Goal: Task Accomplishment & Management: Manage account settings

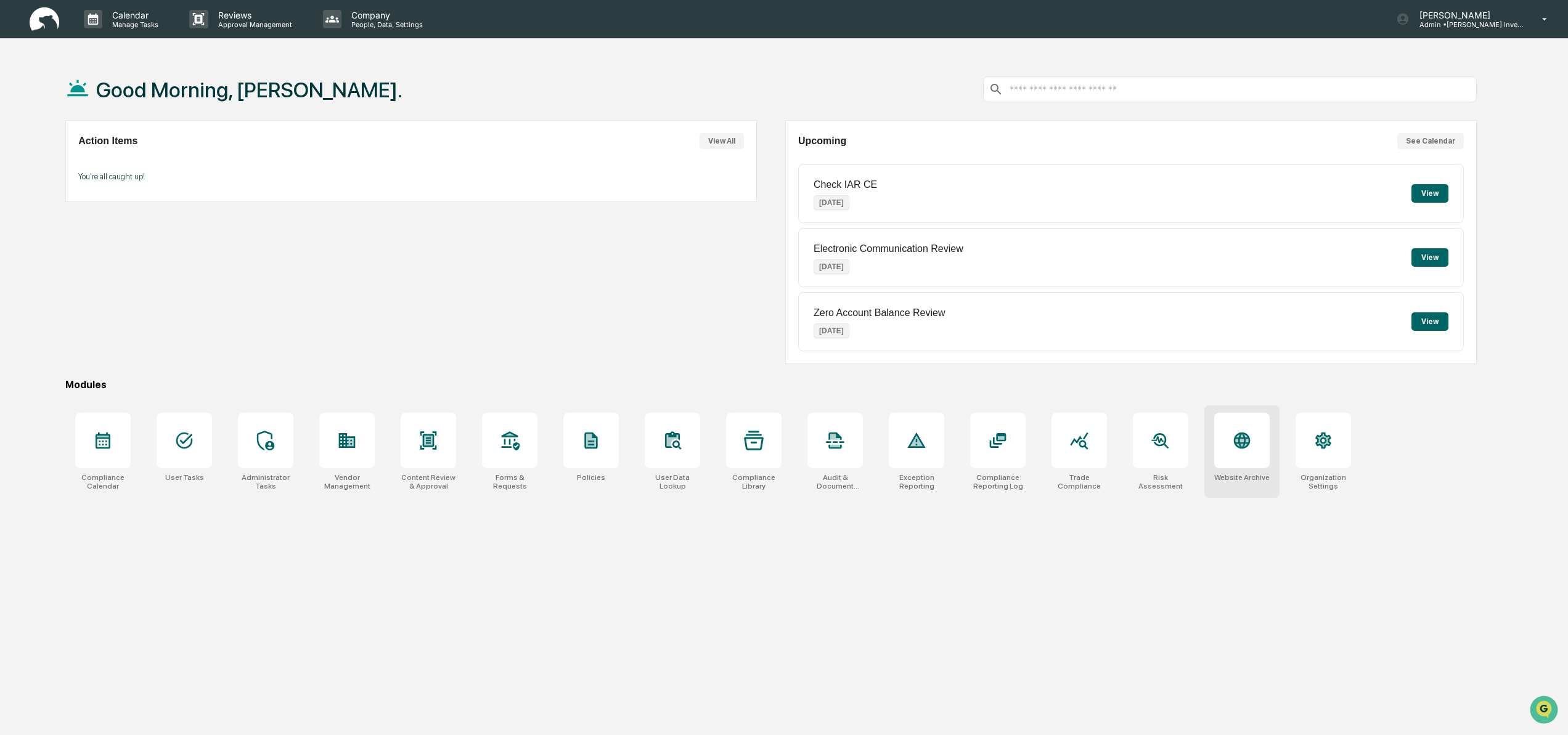
click at [1241, 438] on icon at bounding box center [1241, 439] width 13 height 13
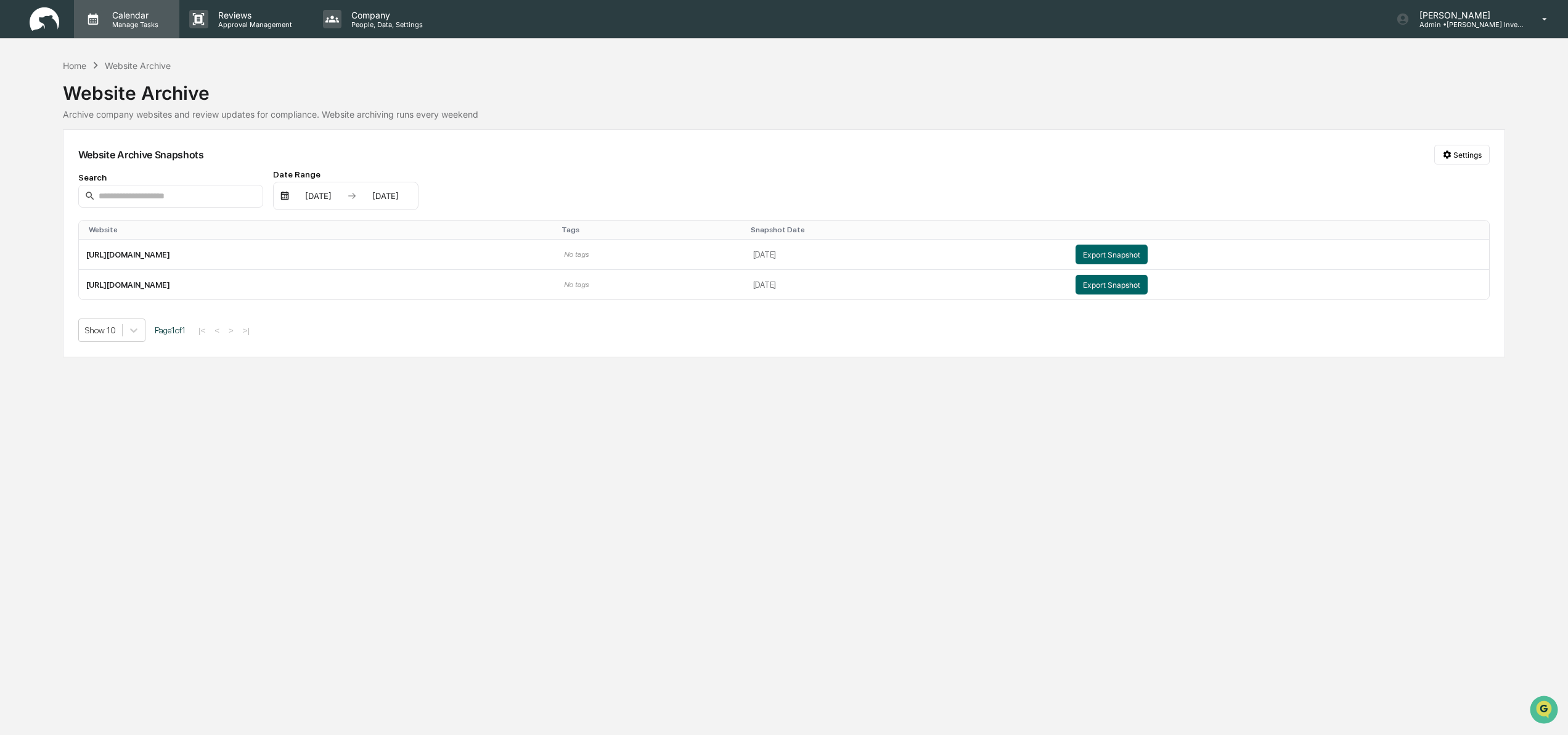
click at [138, 18] on p "Calendar" at bounding box center [134, 15] width 63 height 11
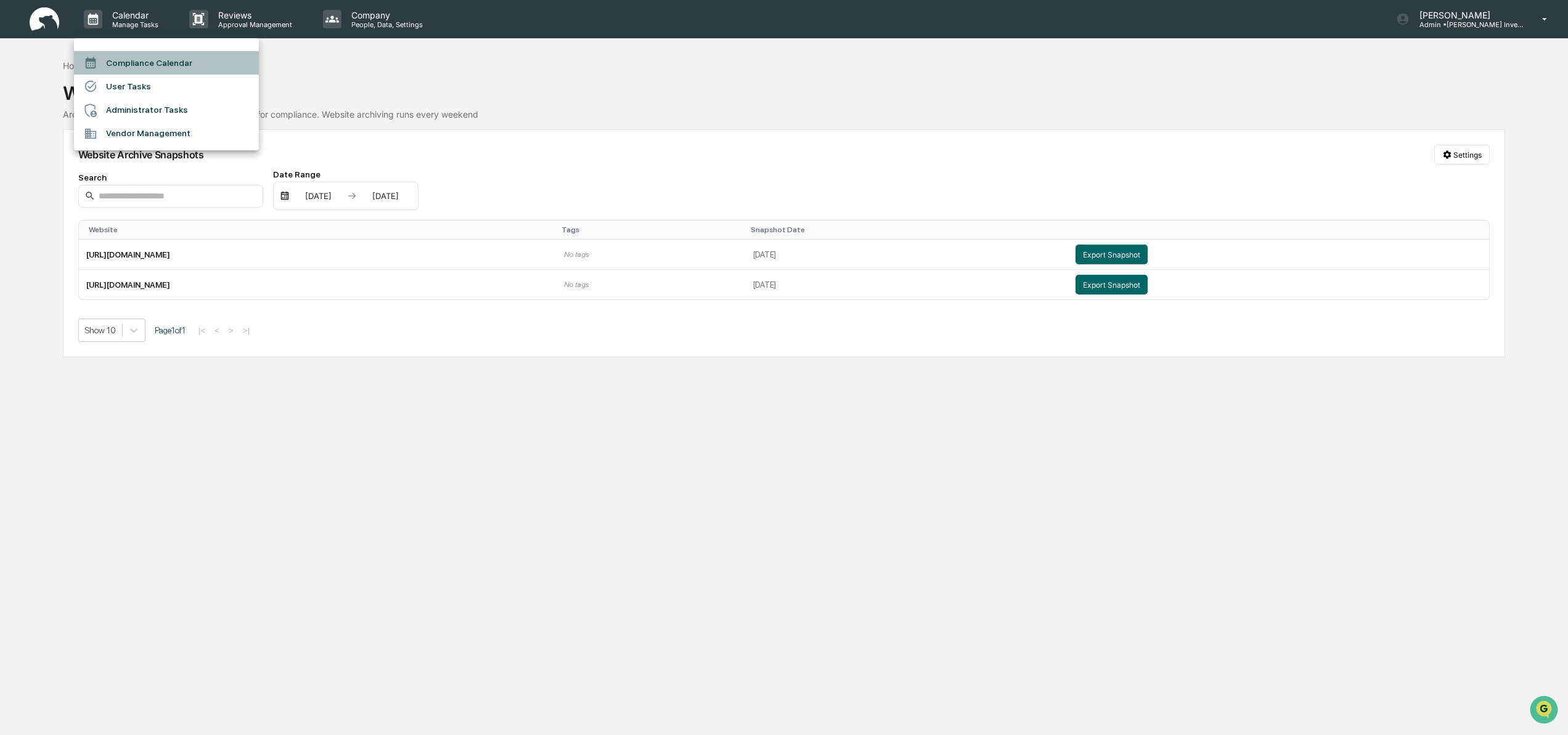
click at [159, 65] on li "Compliance Calendar" at bounding box center [166, 62] width 185 height 23
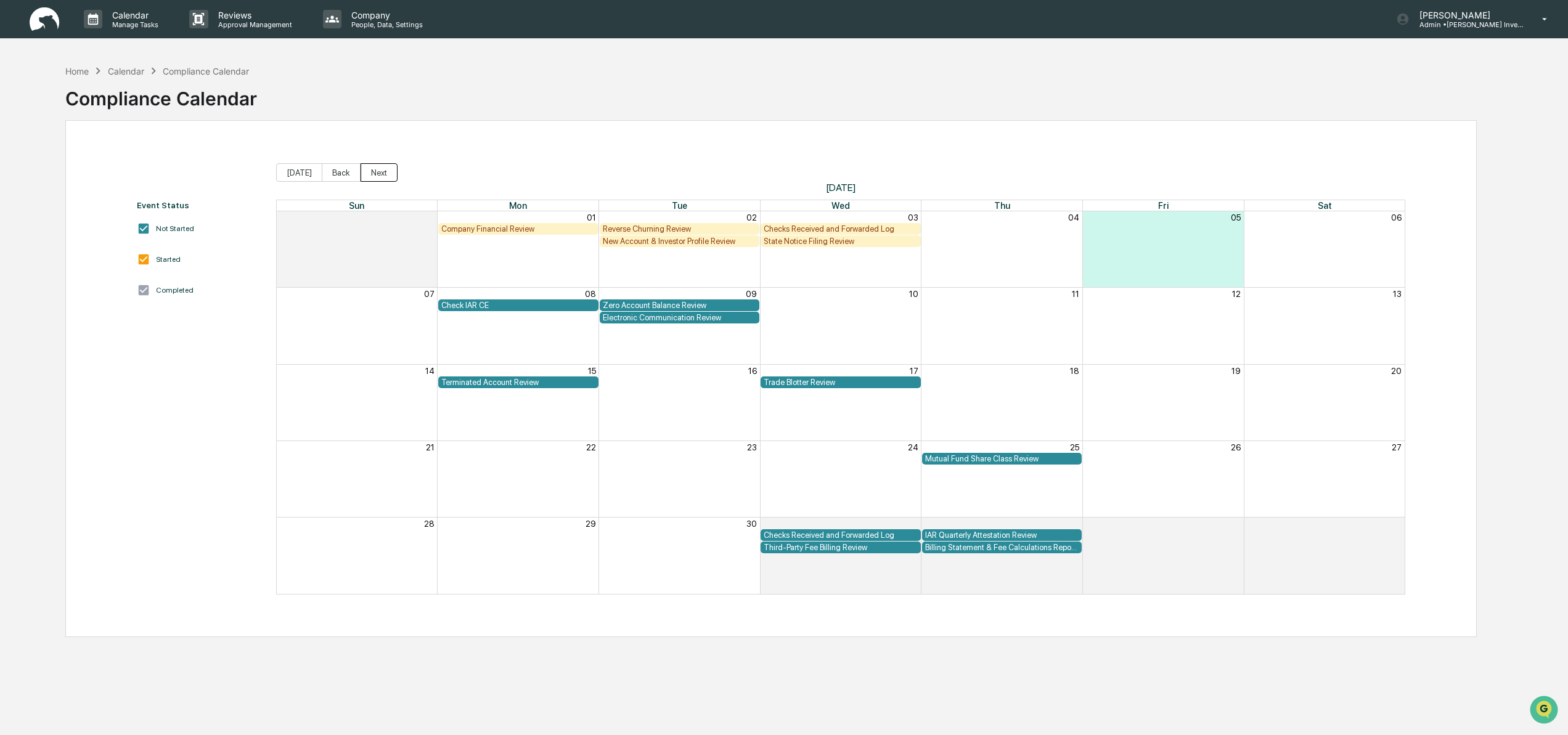
click at [384, 175] on button "Next" at bounding box center [379, 173] width 37 height 19
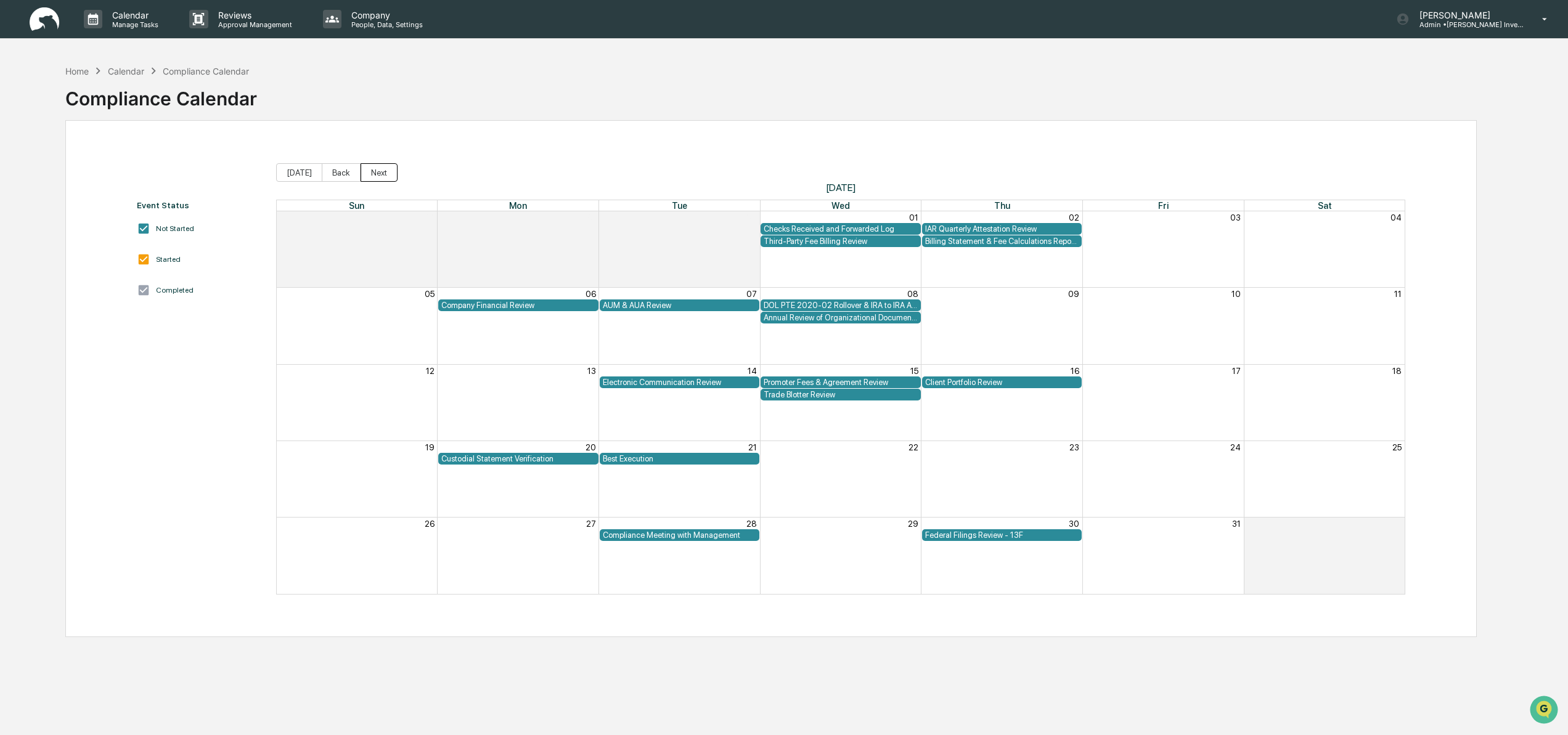
click at [373, 172] on button "Next" at bounding box center [379, 173] width 37 height 19
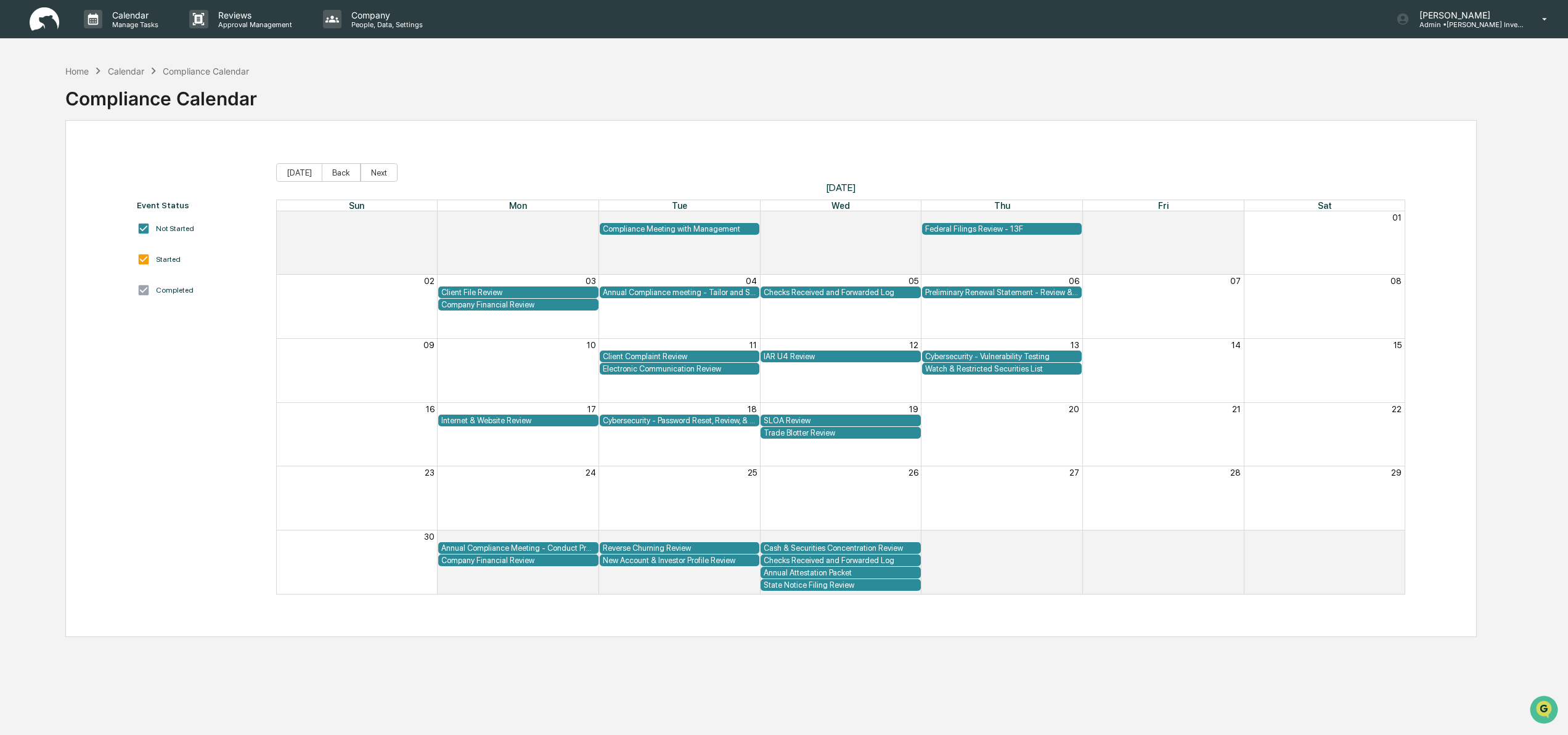
click at [694, 294] on div "Annual Compliance meeting - Tailor and Schedule Presentation" at bounding box center [680, 292] width 154 height 9
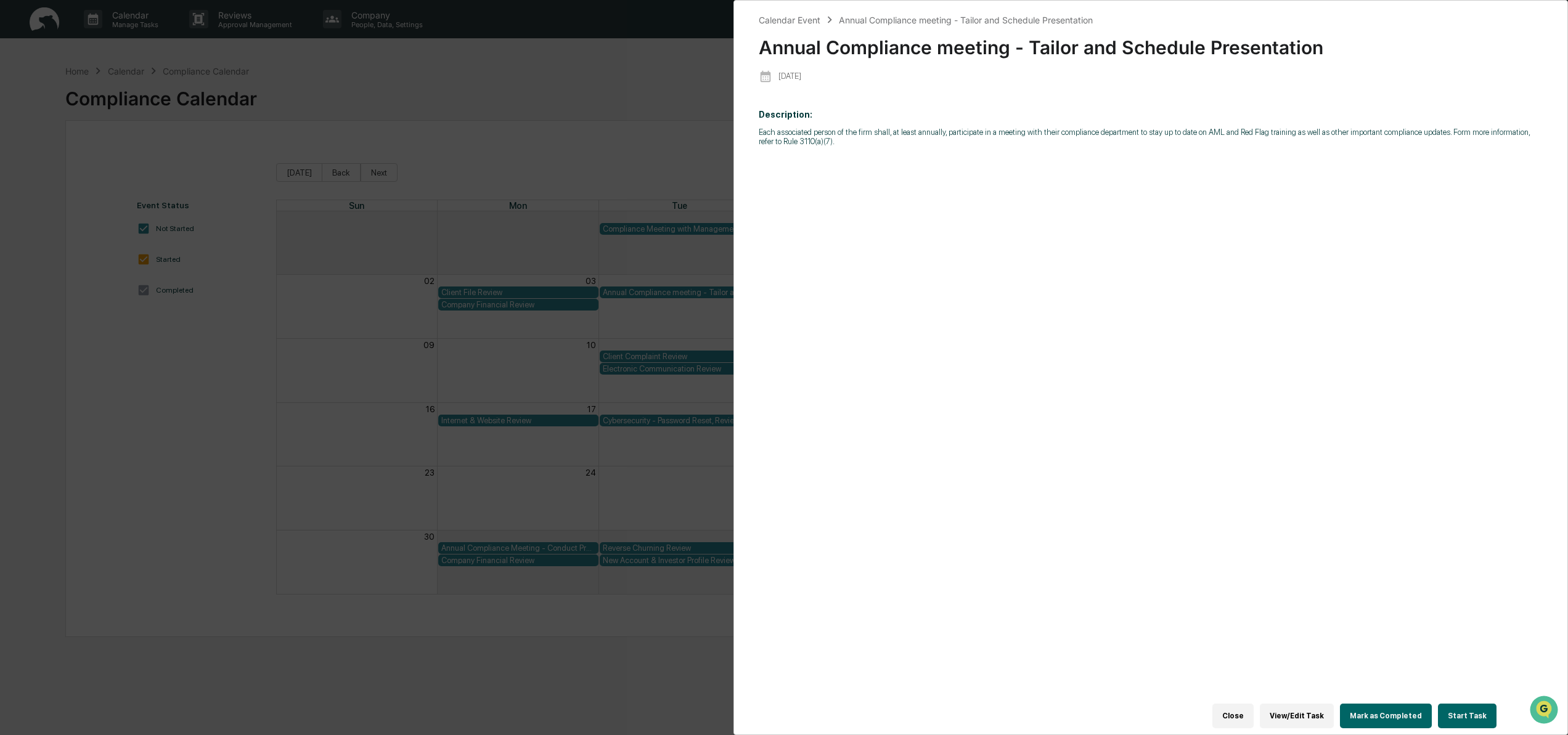
click at [262, 331] on div "Calendar Event Annual Compliance meeting - Tailor and Schedule Presentation Ann…" at bounding box center [784, 368] width 1568 height 735
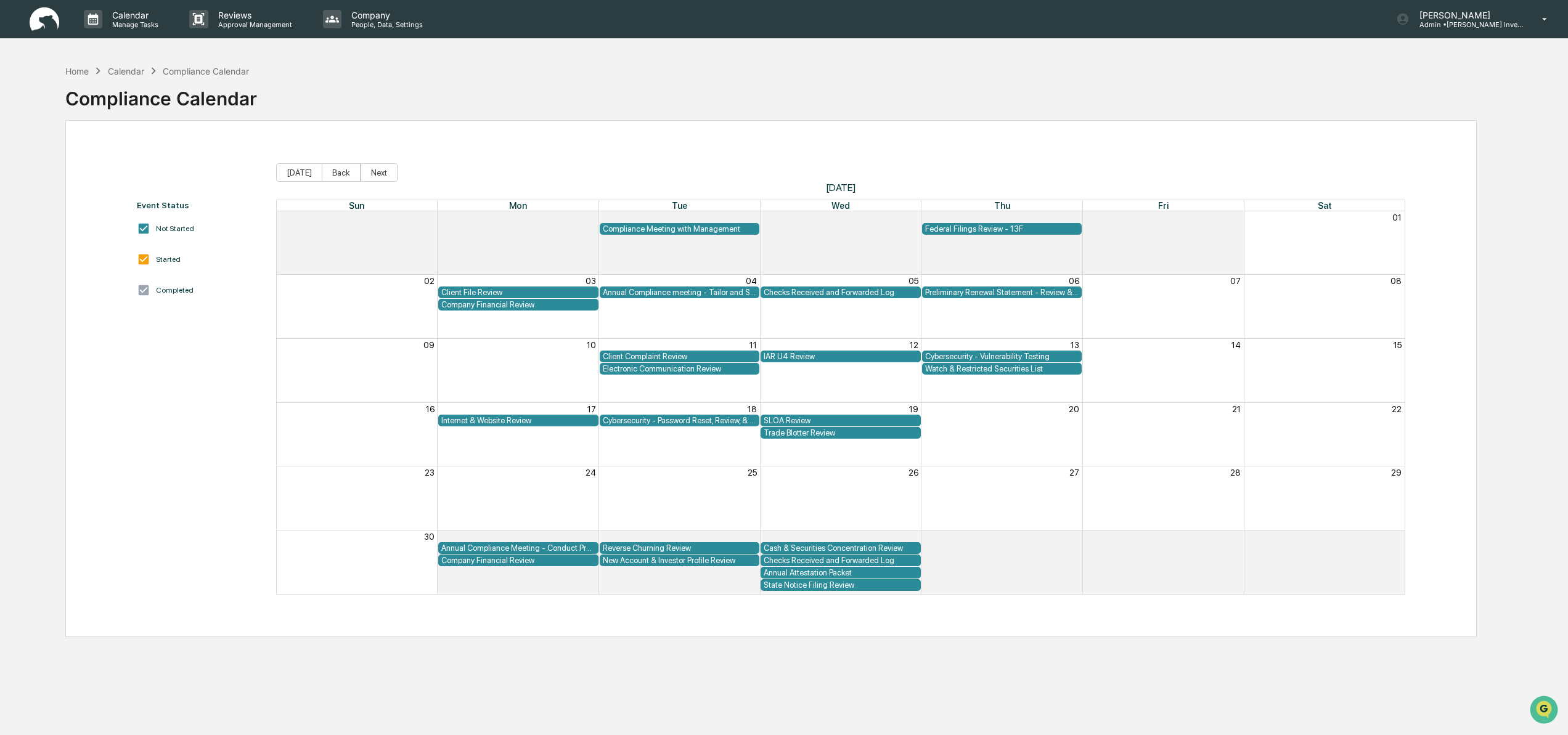
click at [509, 546] on div "Annual Compliance Meeting - Conduct Presentation" at bounding box center [519, 548] width 154 height 9
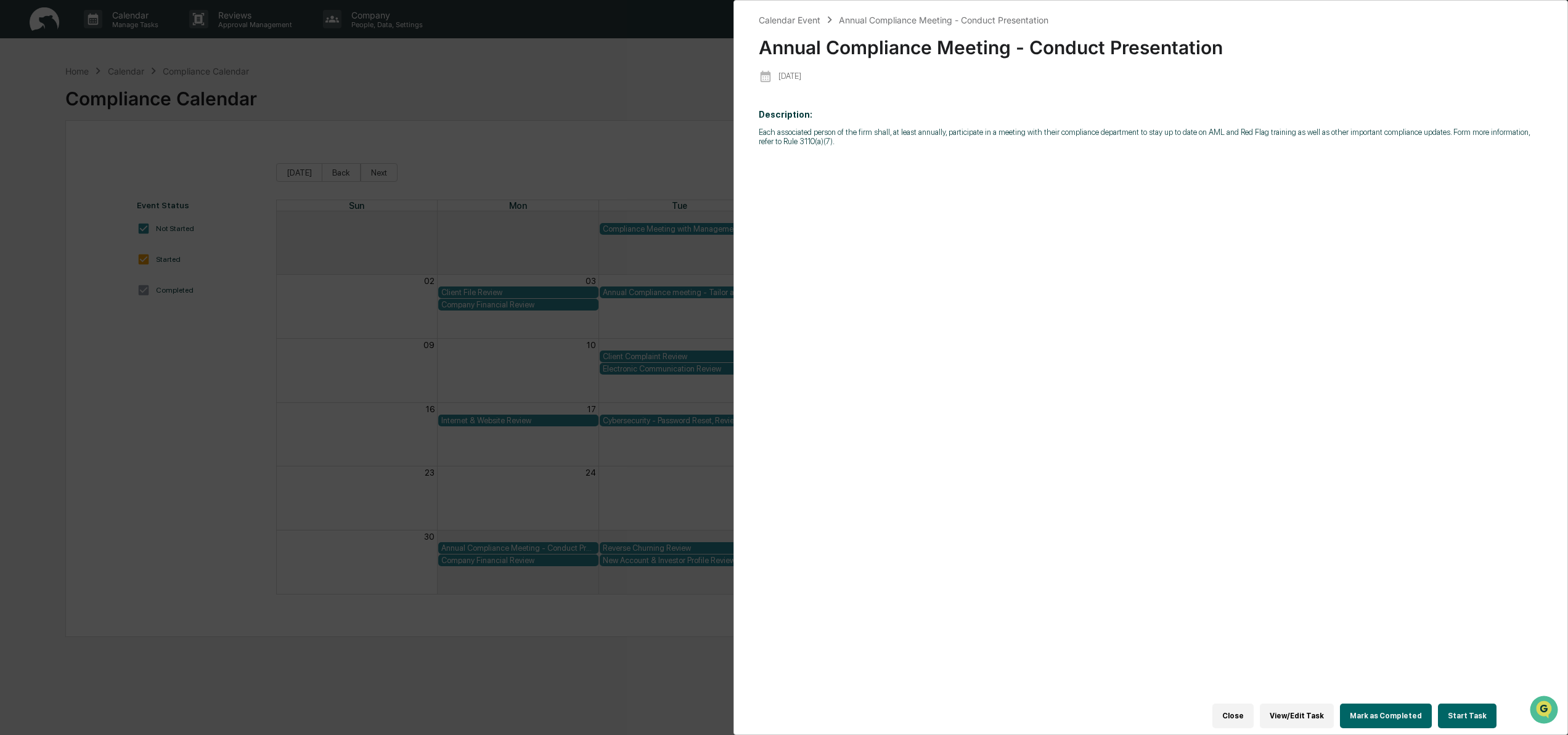
click at [181, 392] on div "Calendar Event Annual Compliance Meeting - Conduct Presentation Annual Complian…" at bounding box center [784, 368] width 1568 height 735
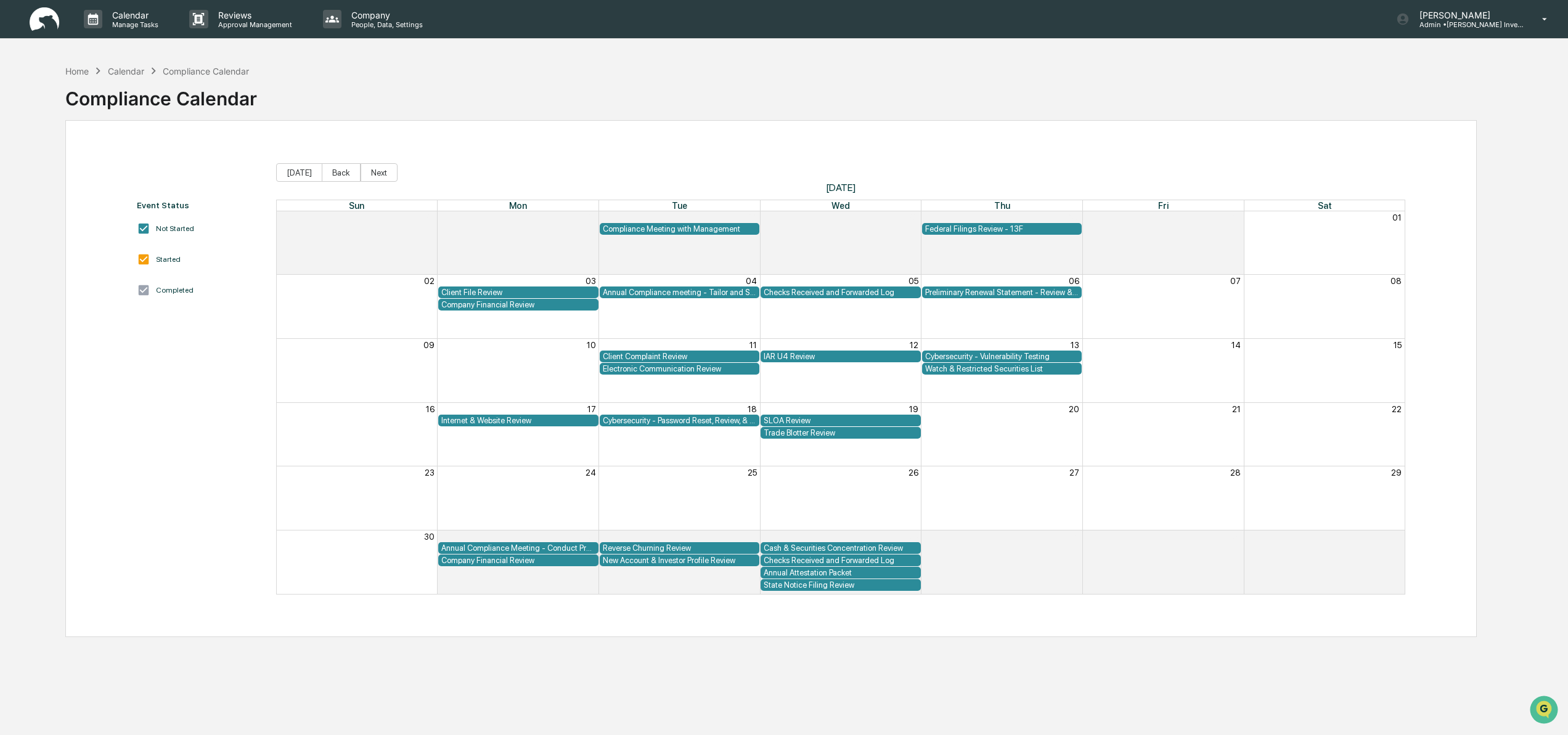
click at [670, 291] on div "Annual Compliance meeting - Tailor and Schedule Presentation" at bounding box center [680, 292] width 154 height 9
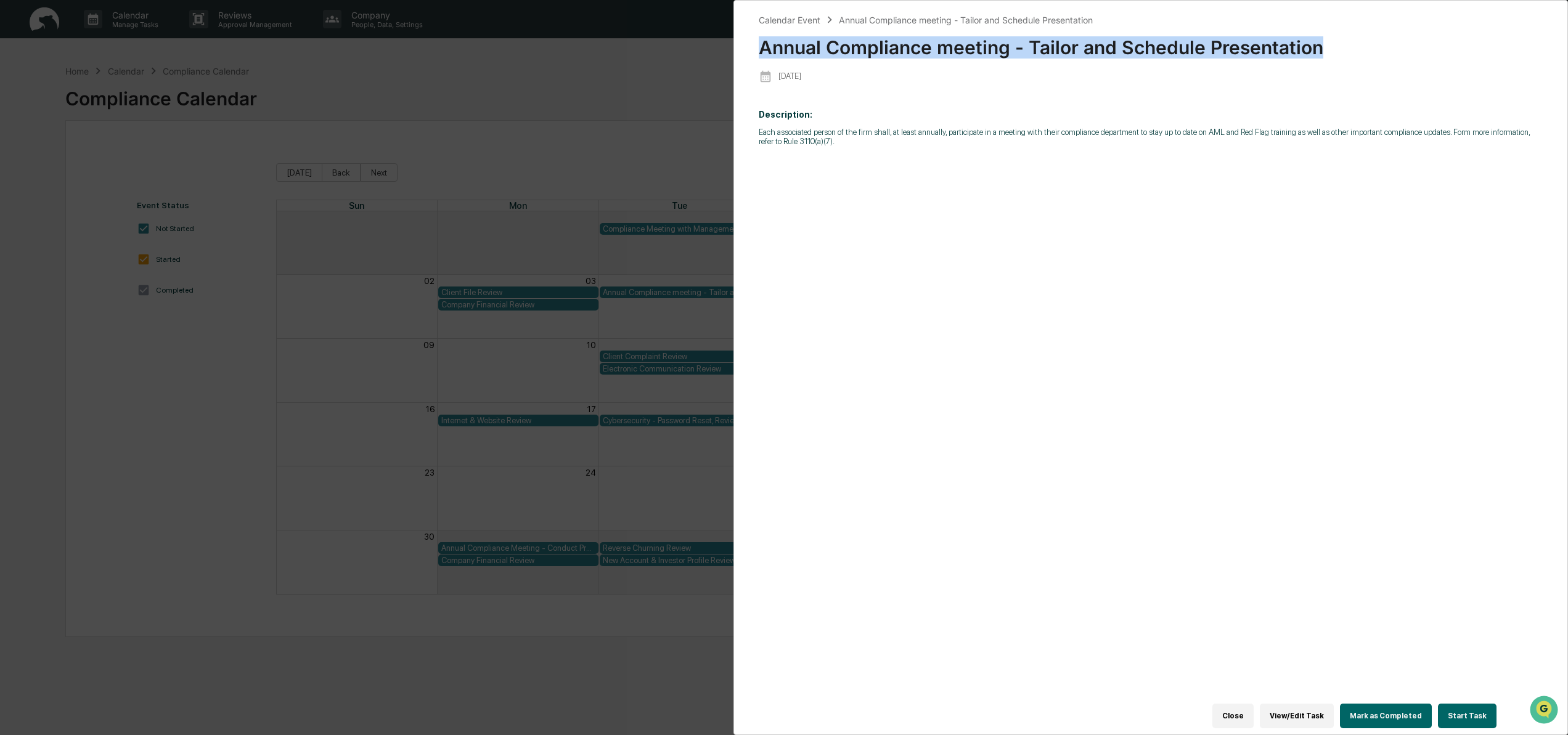
drag, startPoint x: 762, startPoint y: 47, endPoint x: 1318, endPoint y: 45, distance: 556.0
click at [1319, 45] on div "Annual Compliance meeting - Tailor and Schedule Presentation" at bounding box center [1150, 43] width 784 height 32
copy div "Annual Compliance meeting - Tailor and Schedule Presentation"
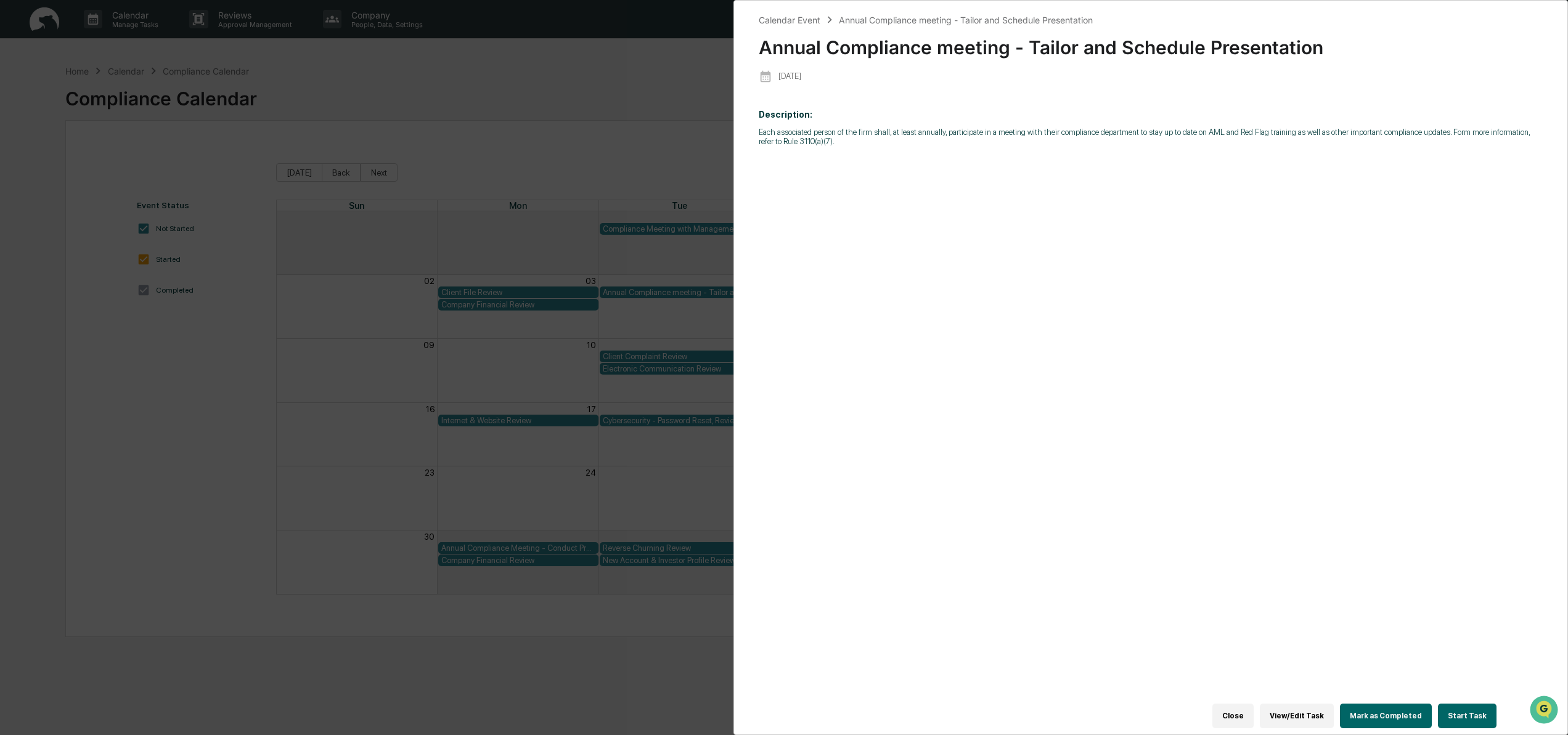
drag, startPoint x: 187, startPoint y: 400, endPoint x: 284, endPoint y: 422, distance: 99.5
click at [187, 400] on div "Calendar Event Annual Compliance meeting - Tailor and Schedule Presentation Ann…" at bounding box center [784, 368] width 1568 height 735
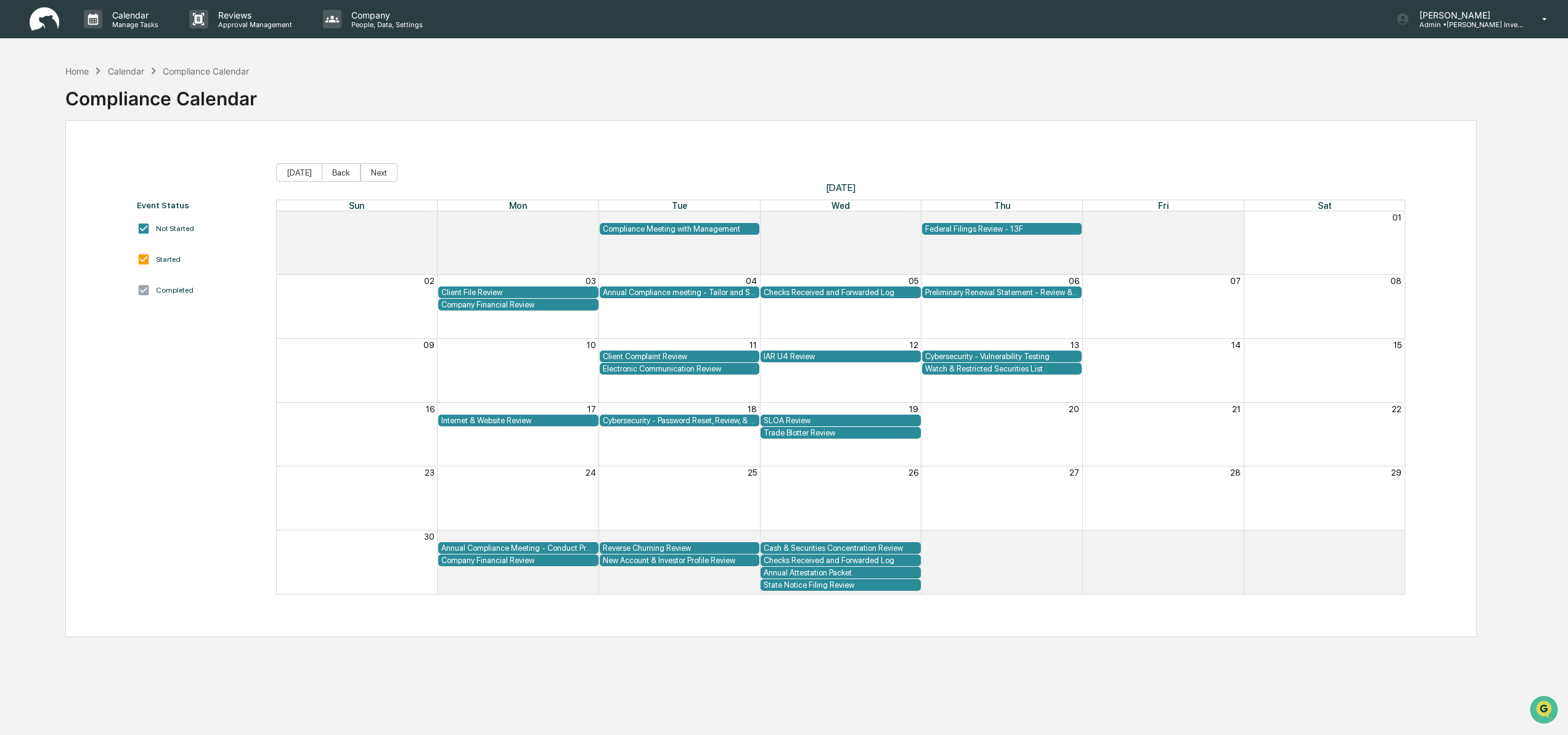
click at [524, 550] on div "Annual Compliance Meeting - Conduct Presentation" at bounding box center [519, 548] width 154 height 9
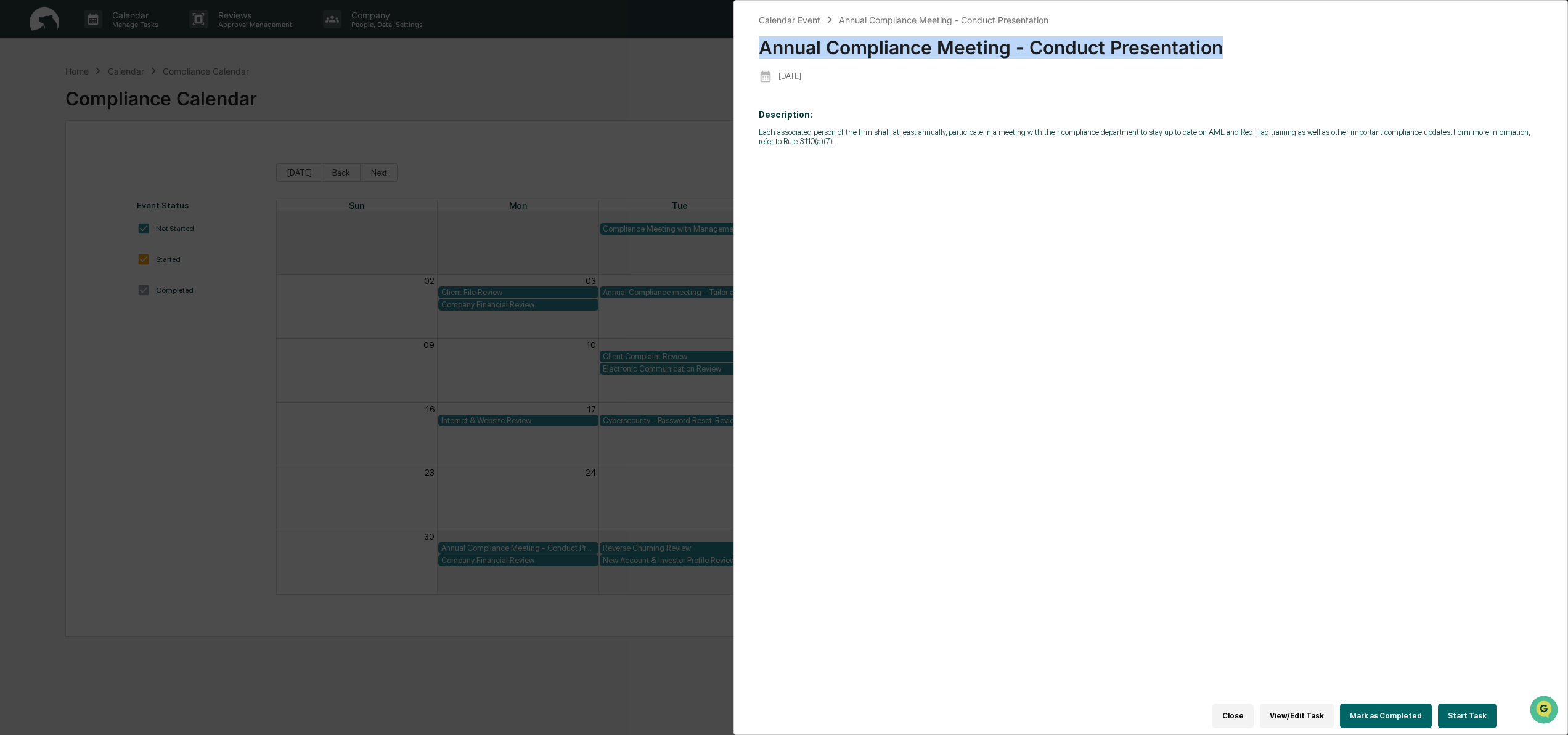
drag, startPoint x: 1223, startPoint y: 49, endPoint x: 750, endPoint y: 45, distance: 473.0
click at [750, 45] on div "Calendar Event Annual Compliance Meeting - Conduct Presentation Annual Complian…" at bounding box center [1150, 368] width 835 height 735
copy div "Annual Compliance Meeting - Conduct Presentation"
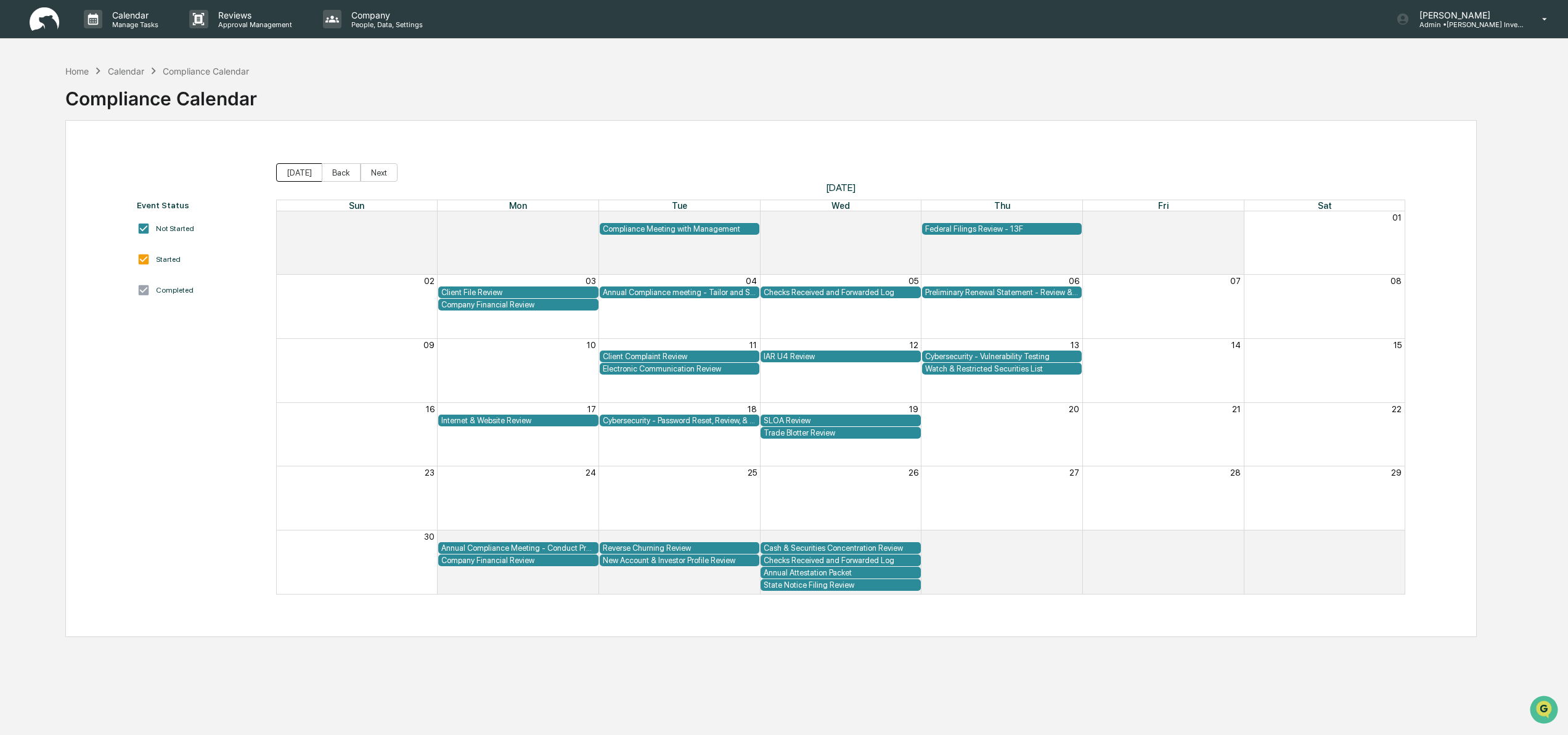
click at [297, 170] on button "[DATE]" at bounding box center [299, 173] width 47 height 19
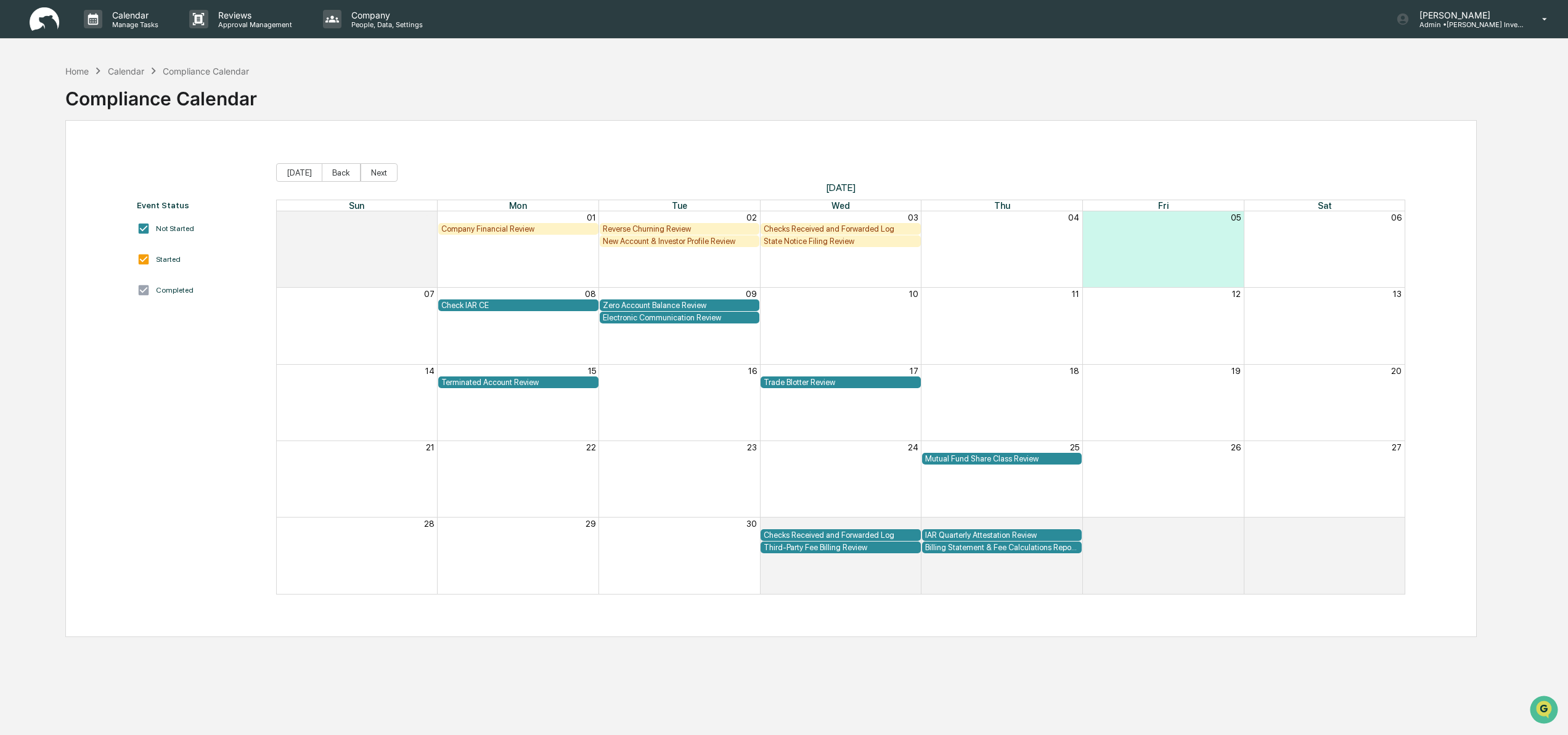
click at [686, 229] on div "Reverse Churning Review" at bounding box center [680, 229] width 154 height 9
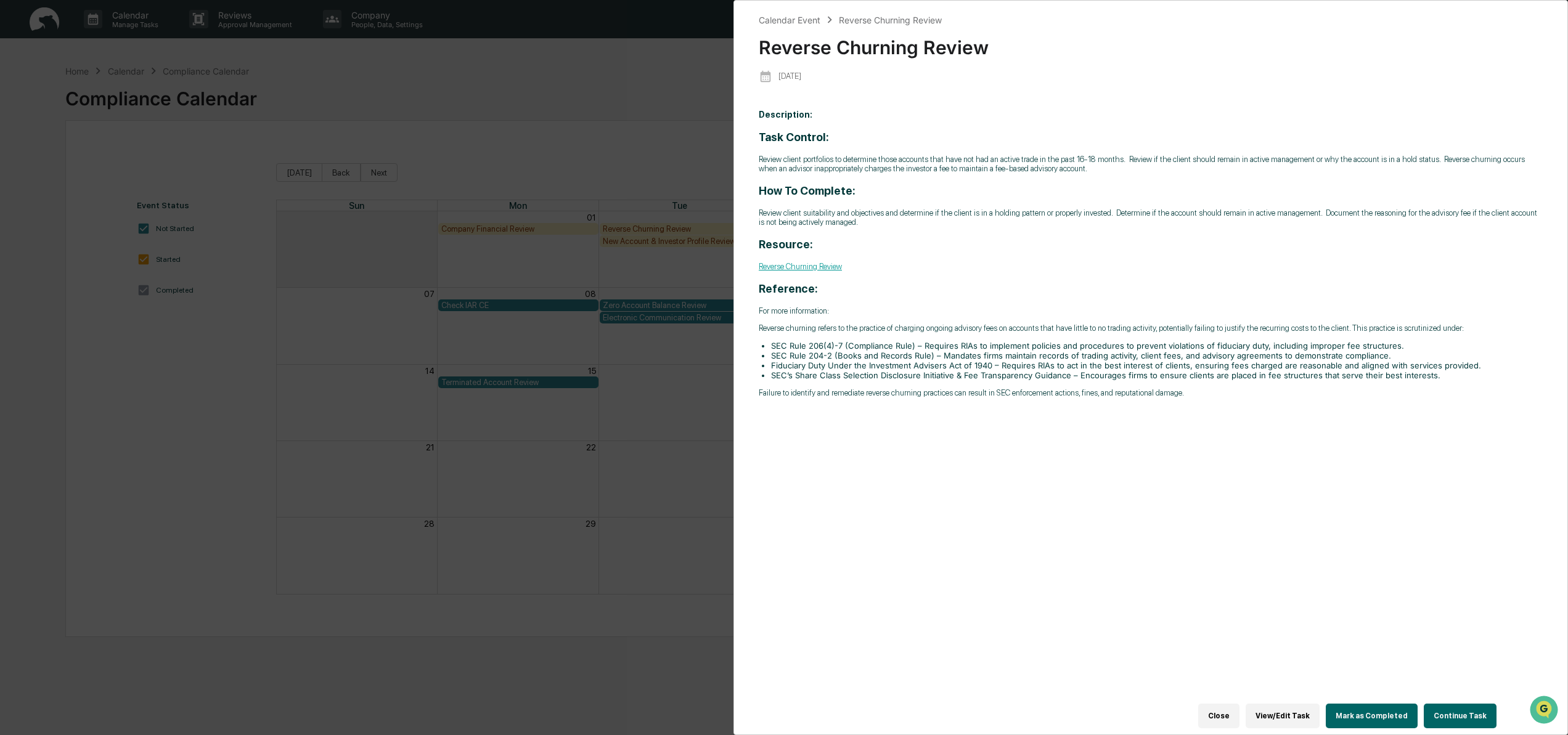
click at [1369, 714] on button "Mark as Completed" at bounding box center [1372, 715] width 92 height 25
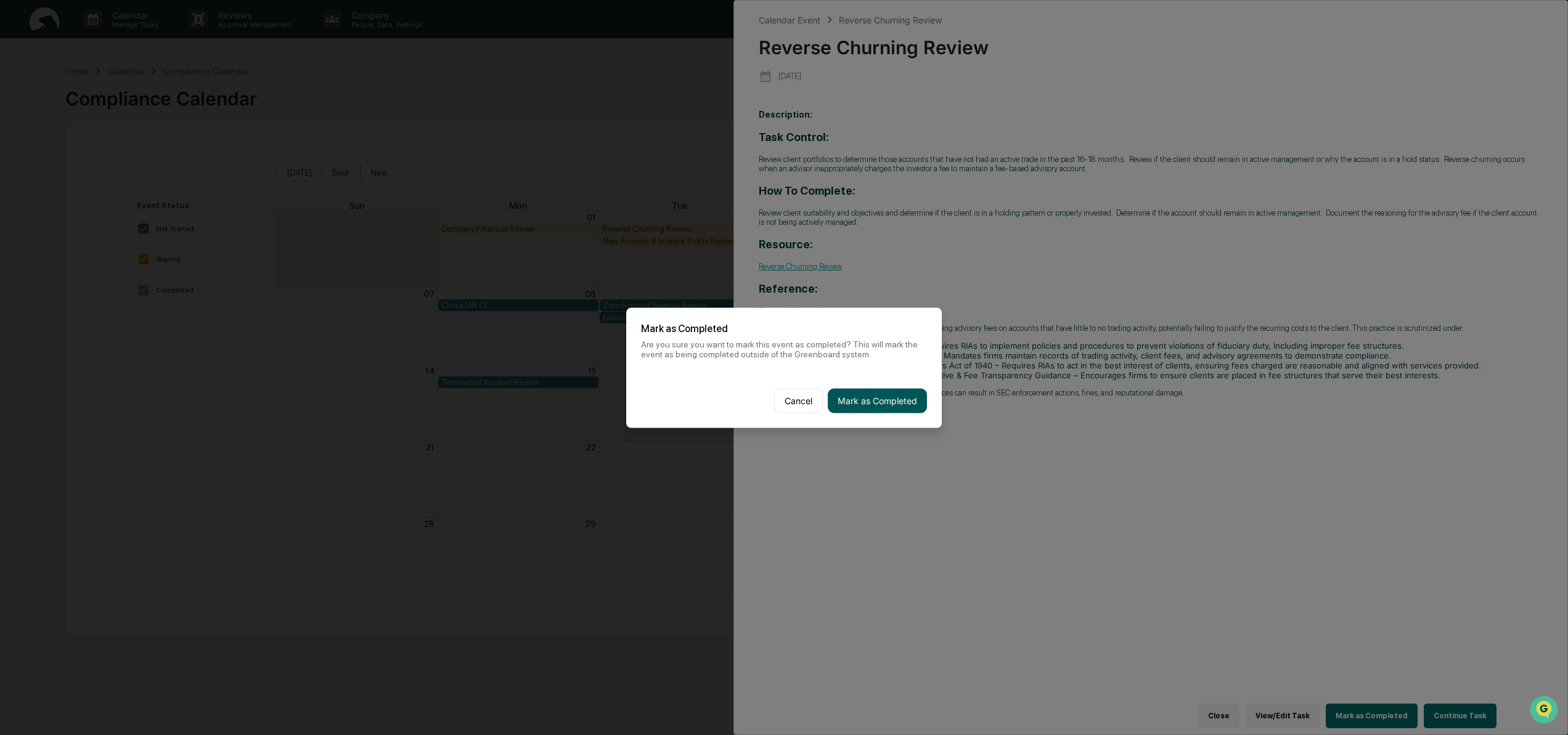
click at [863, 403] on button "Mark as Completed" at bounding box center [877, 400] width 99 height 25
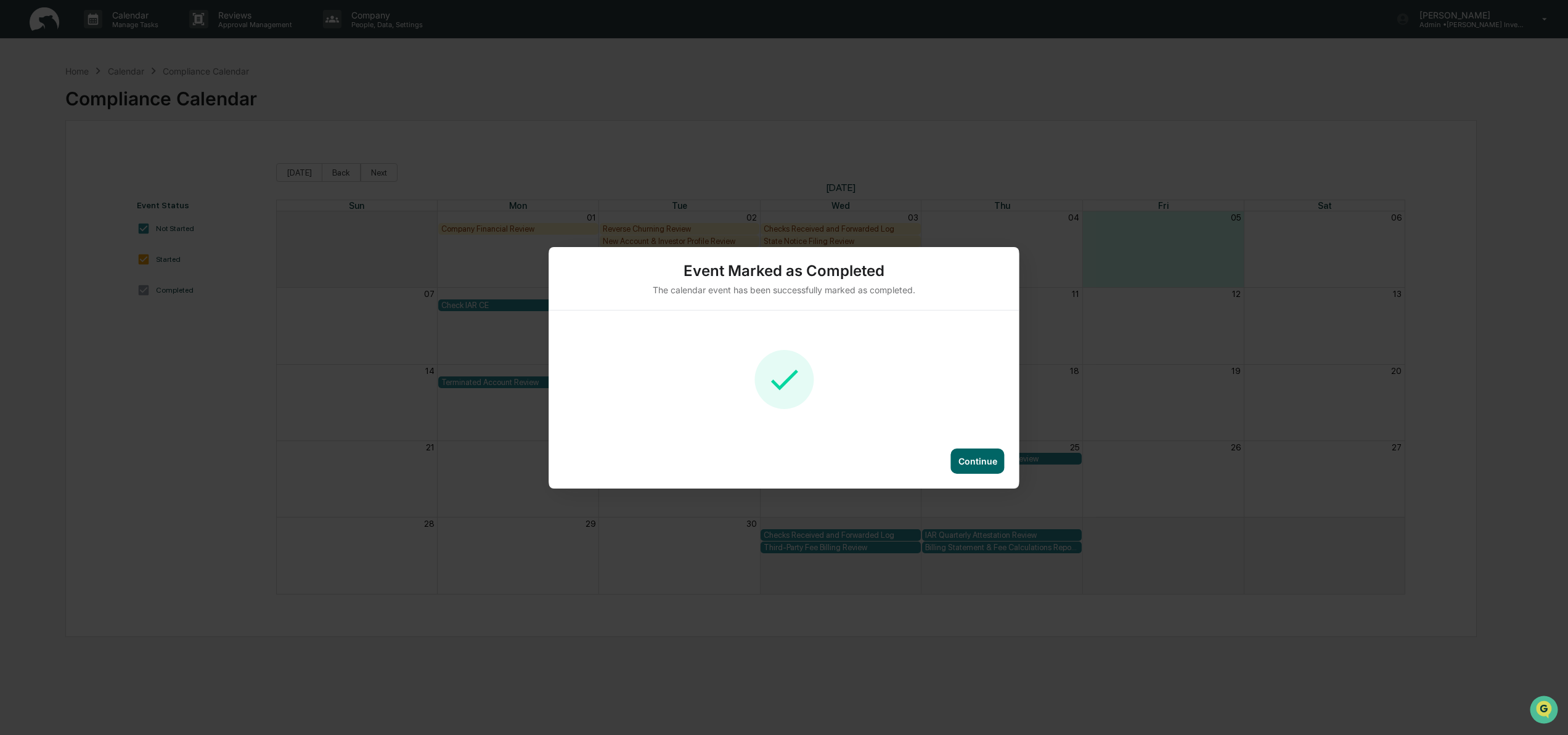
scroll to position [1, 0]
click at [969, 459] on div "Continue" at bounding box center [978, 461] width 39 height 11
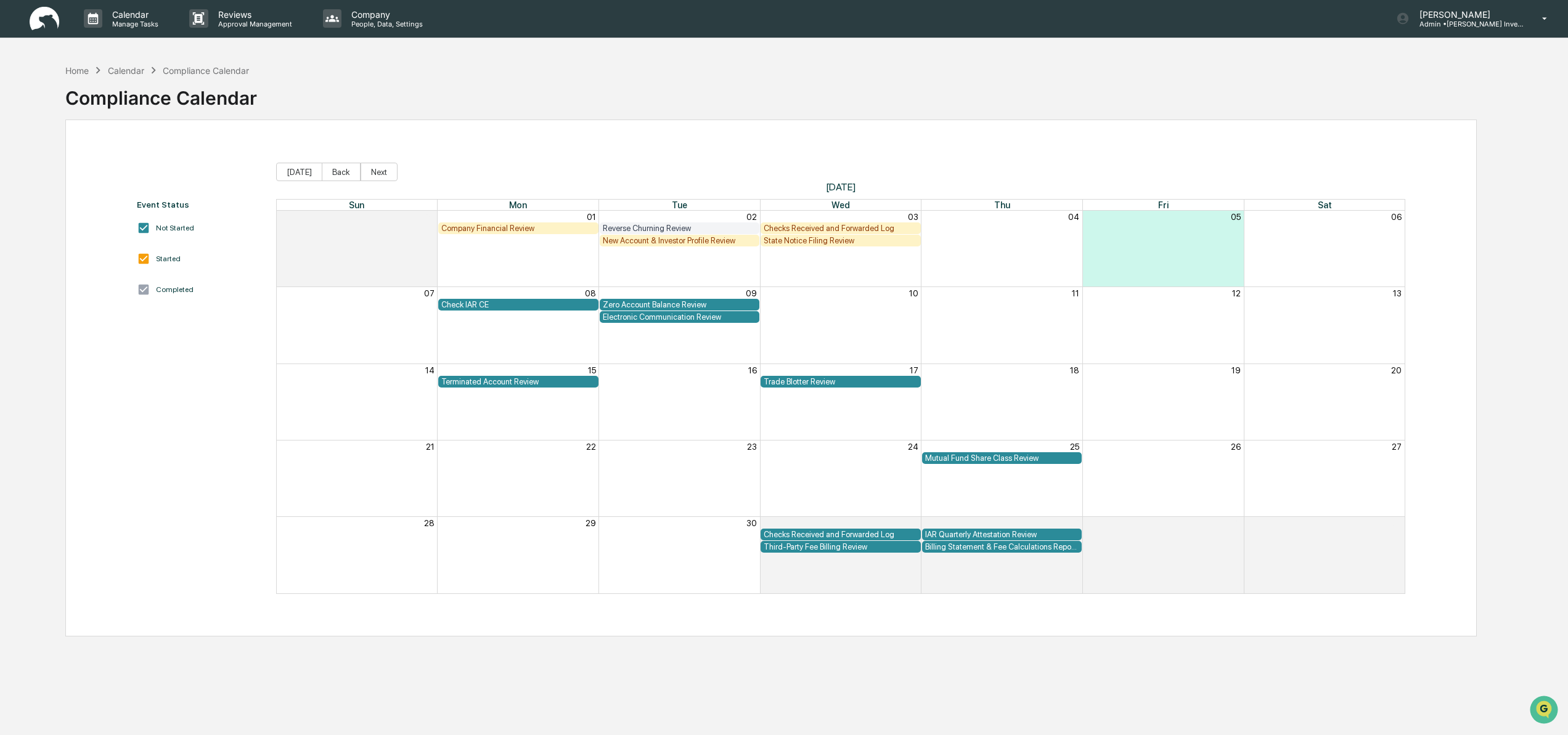
click at [501, 229] on div "Company Financial Review" at bounding box center [519, 228] width 154 height 9
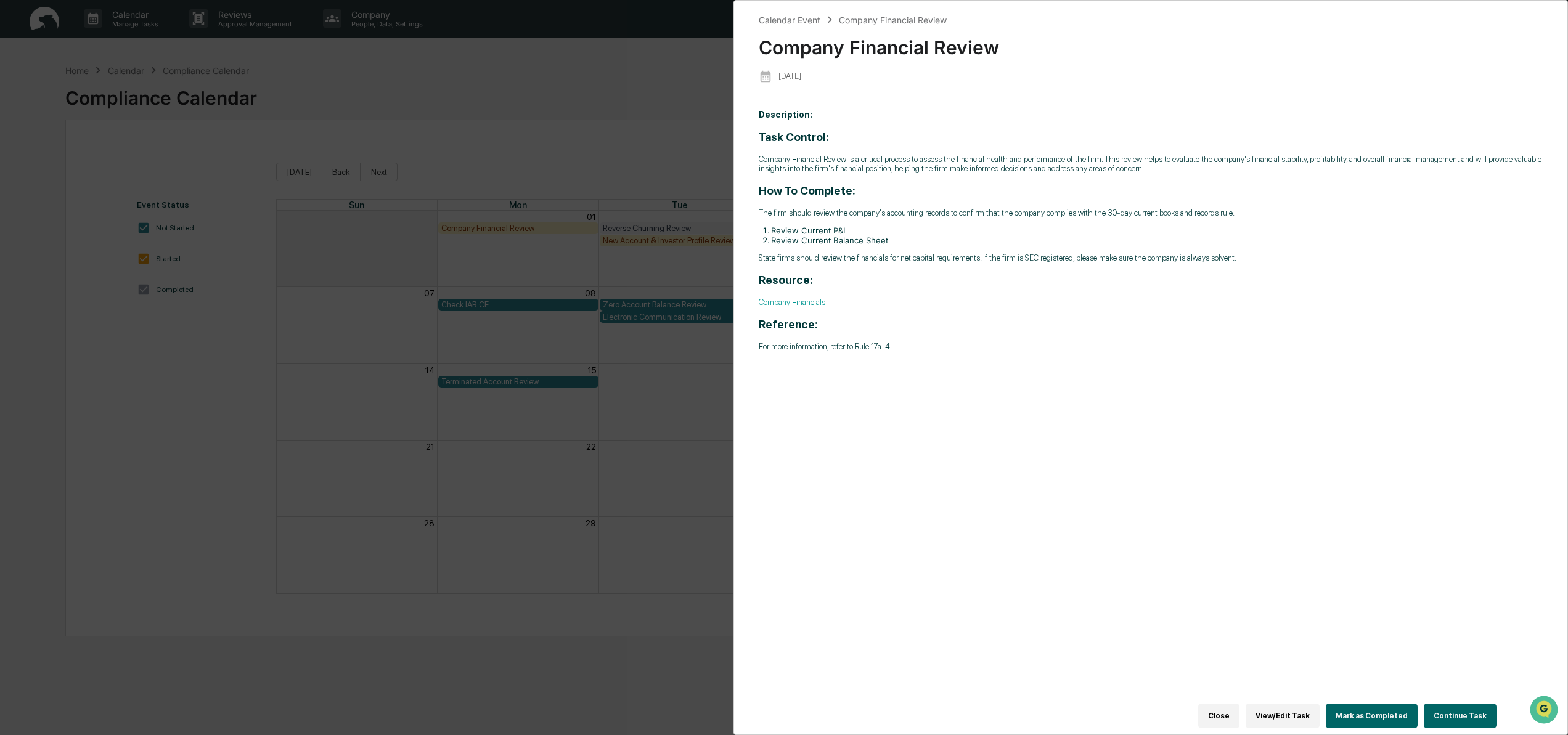
click at [1369, 716] on button "Mark as Completed" at bounding box center [1372, 715] width 92 height 25
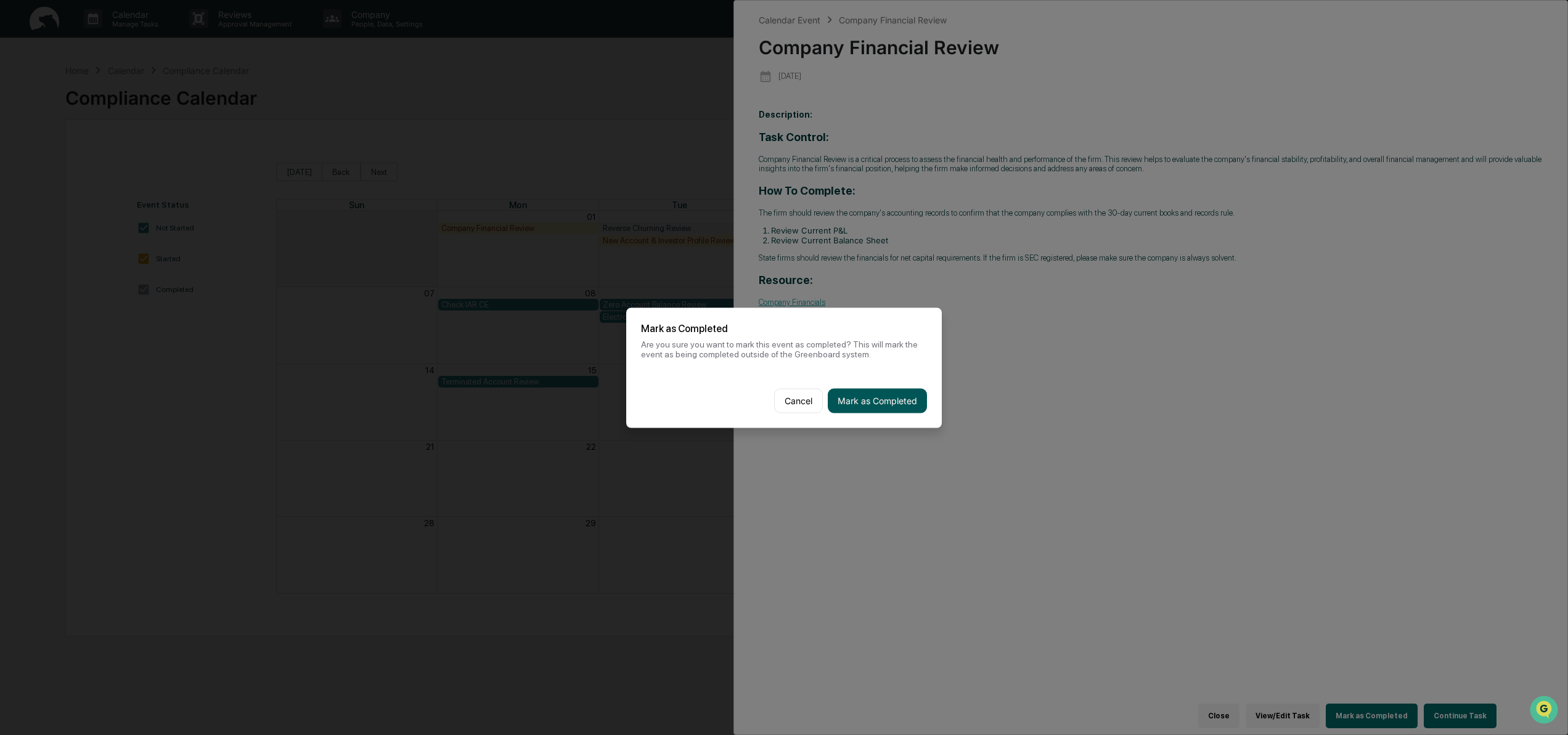
click at [880, 401] on button "Mark as Completed" at bounding box center [877, 400] width 99 height 25
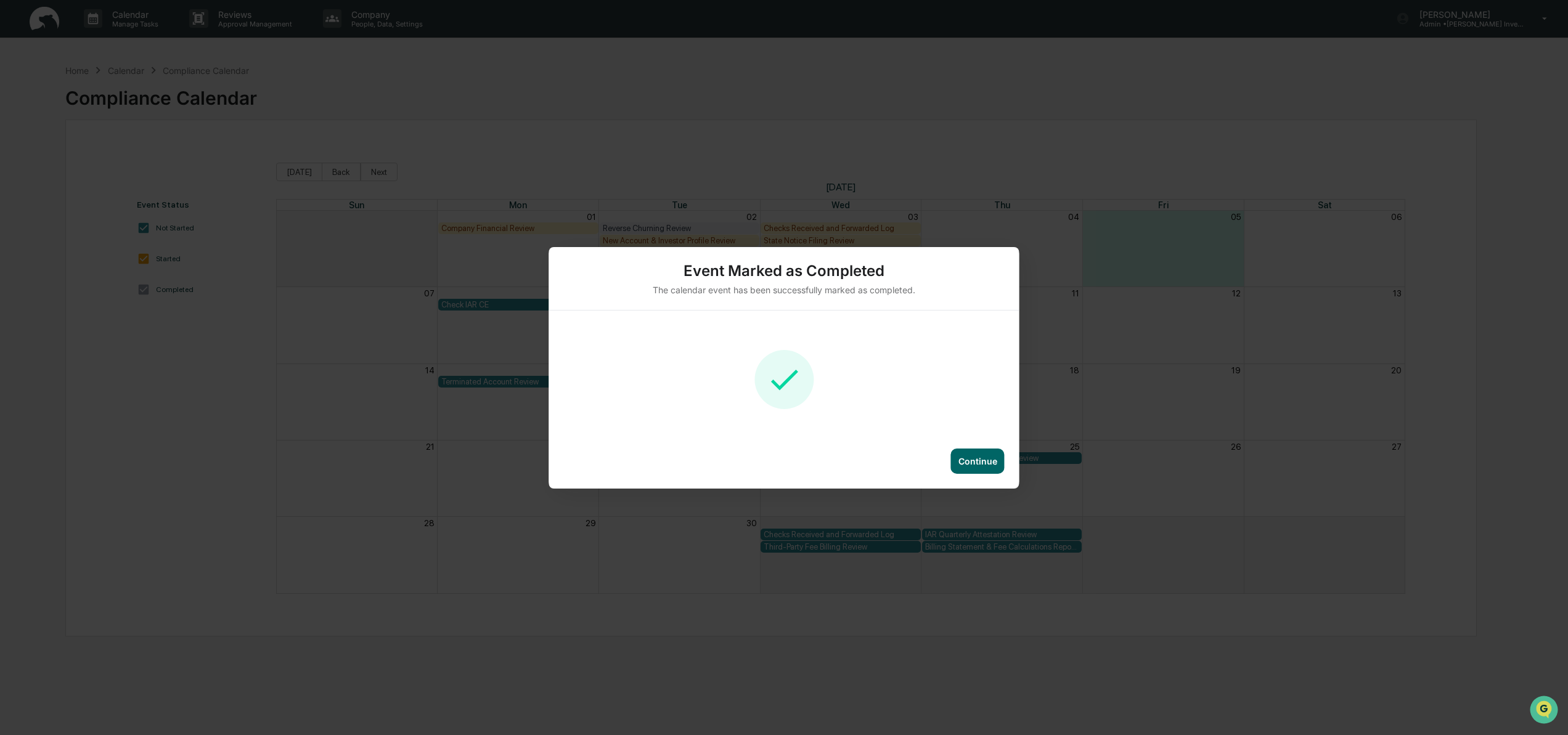
click at [986, 463] on div "Continue" at bounding box center [978, 461] width 39 height 11
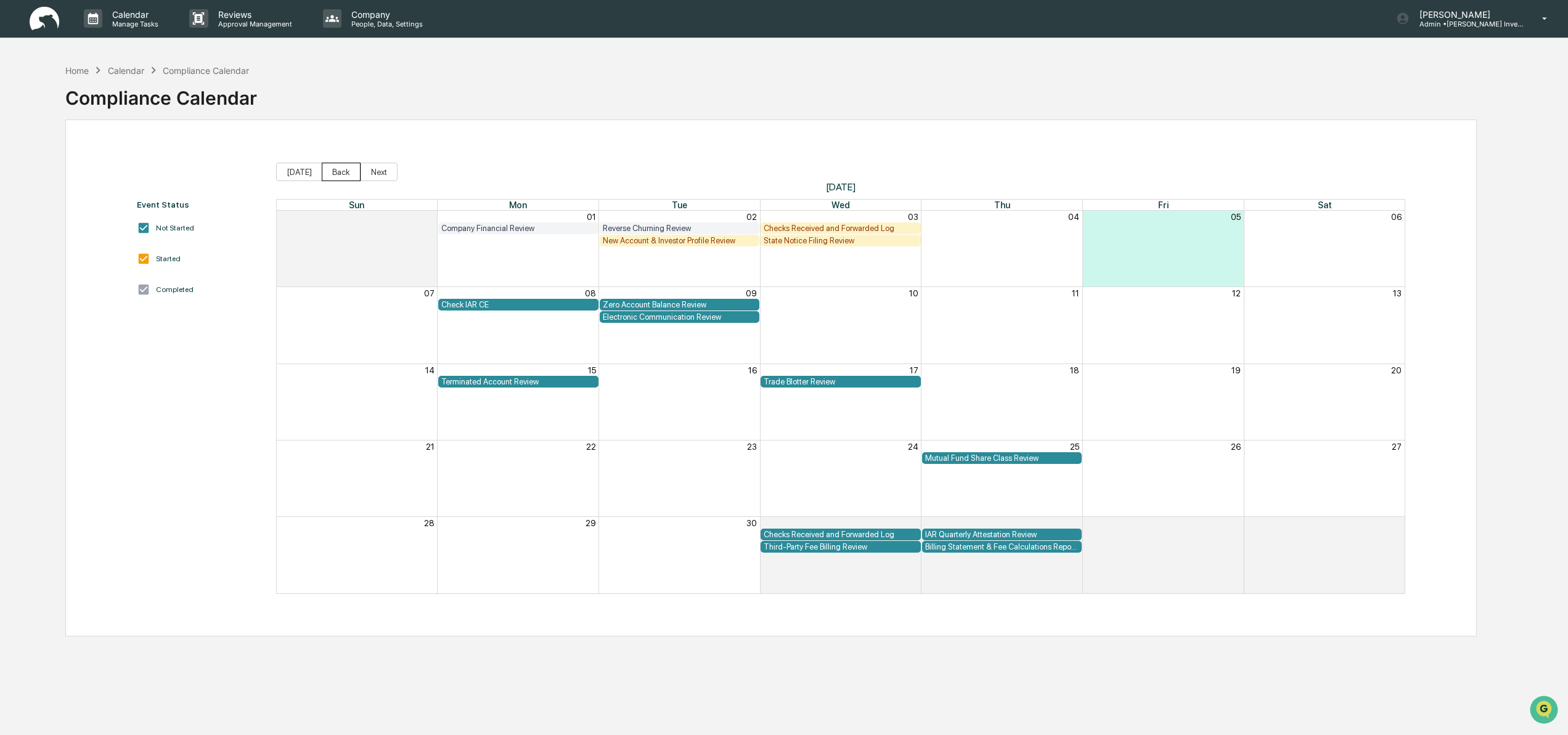
click at [348, 175] on button "Back" at bounding box center [341, 172] width 39 height 19
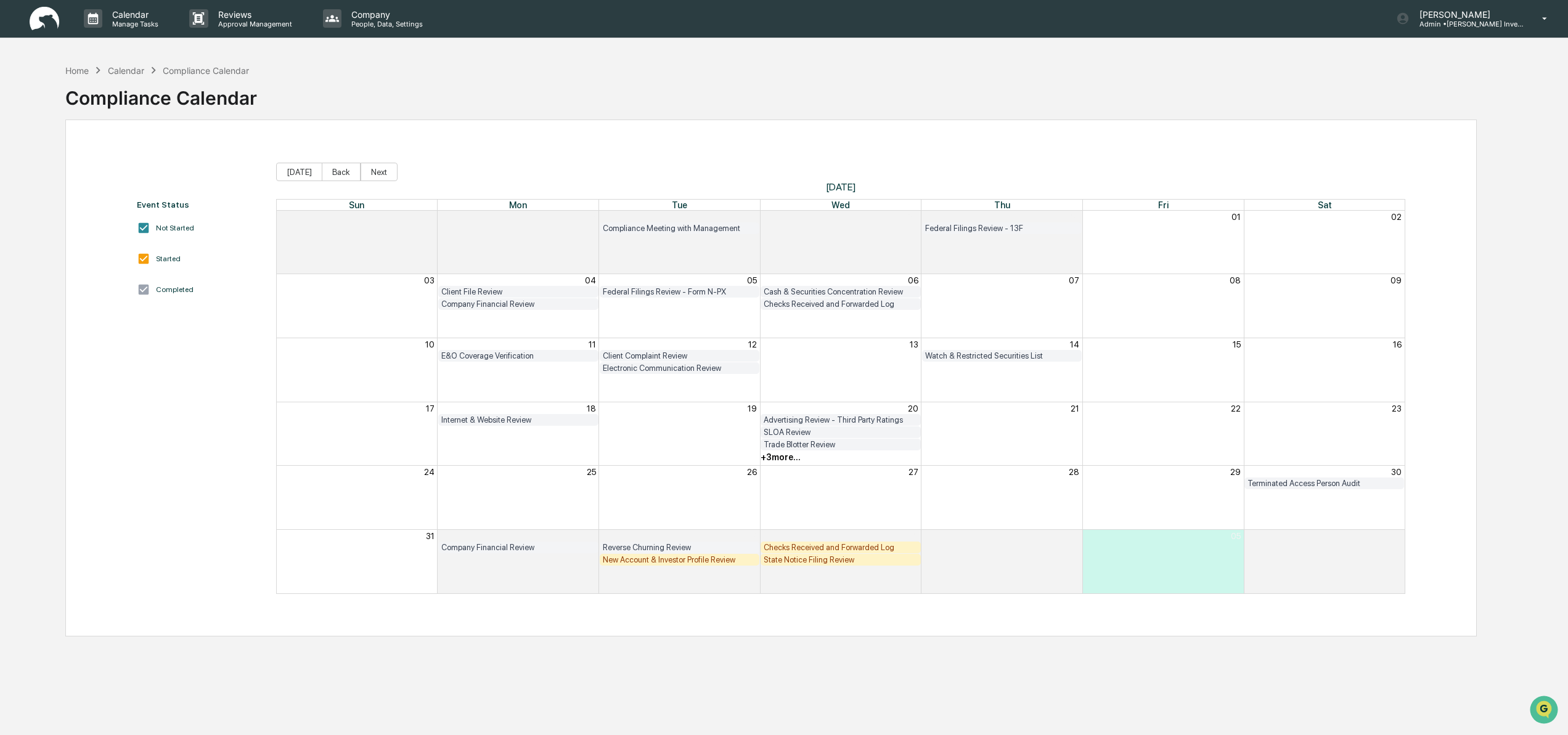
click at [1302, 484] on div "Terminated Access Person Audit" at bounding box center [1325, 483] width 154 height 9
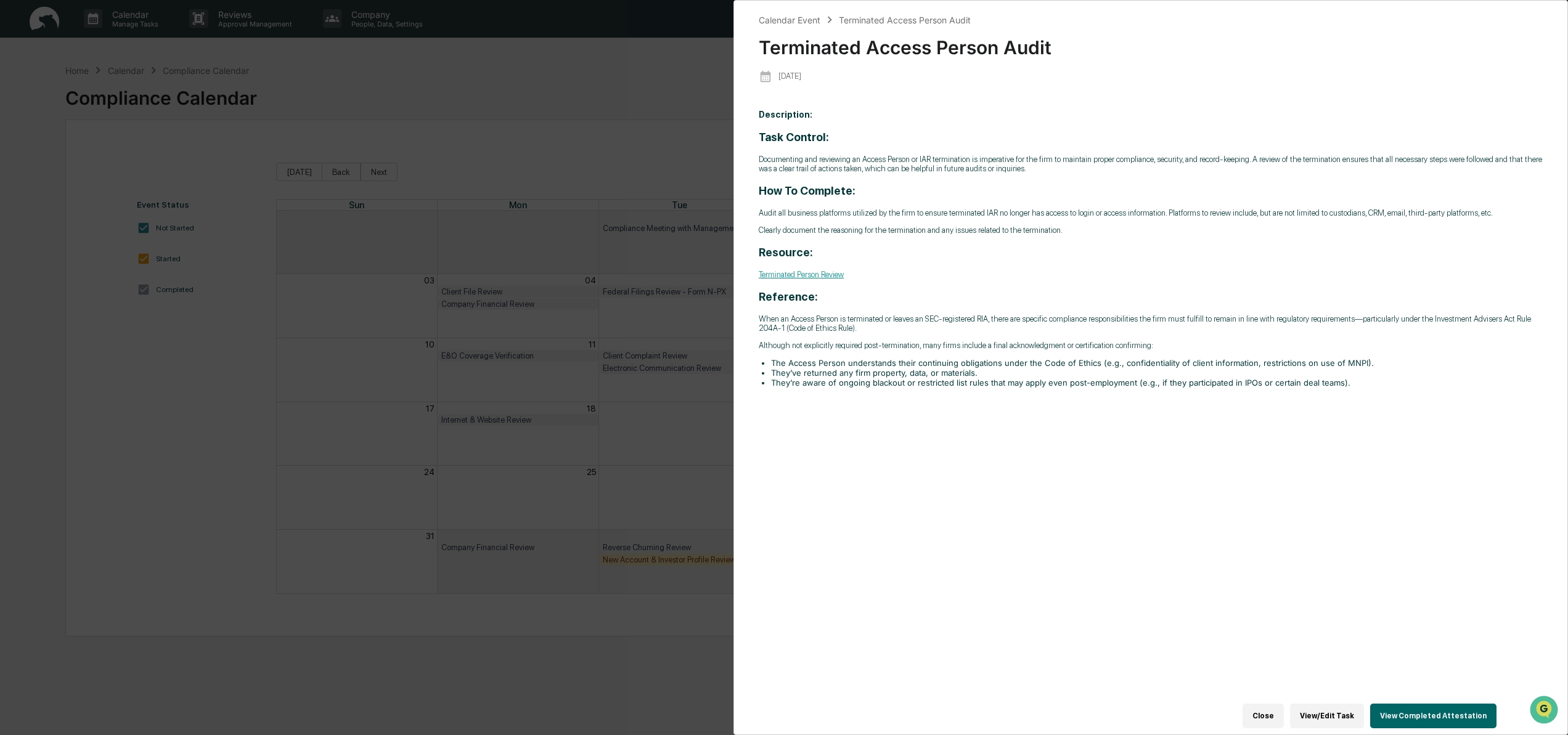
click at [1449, 716] on button "View Completed Attestation" at bounding box center [1433, 715] width 126 height 25
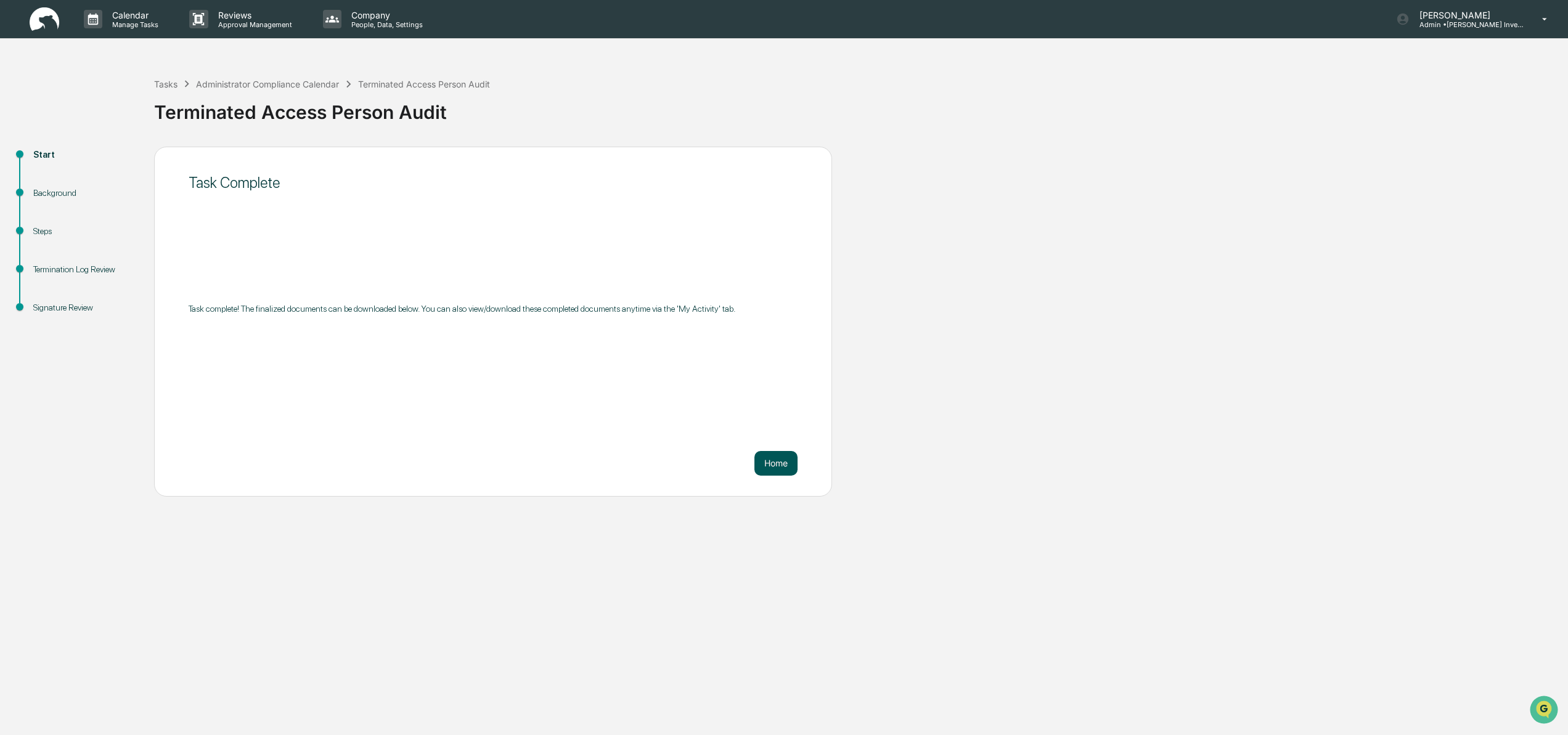
click at [777, 465] on button "Home" at bounding box center [775, 463] width 43 height 25
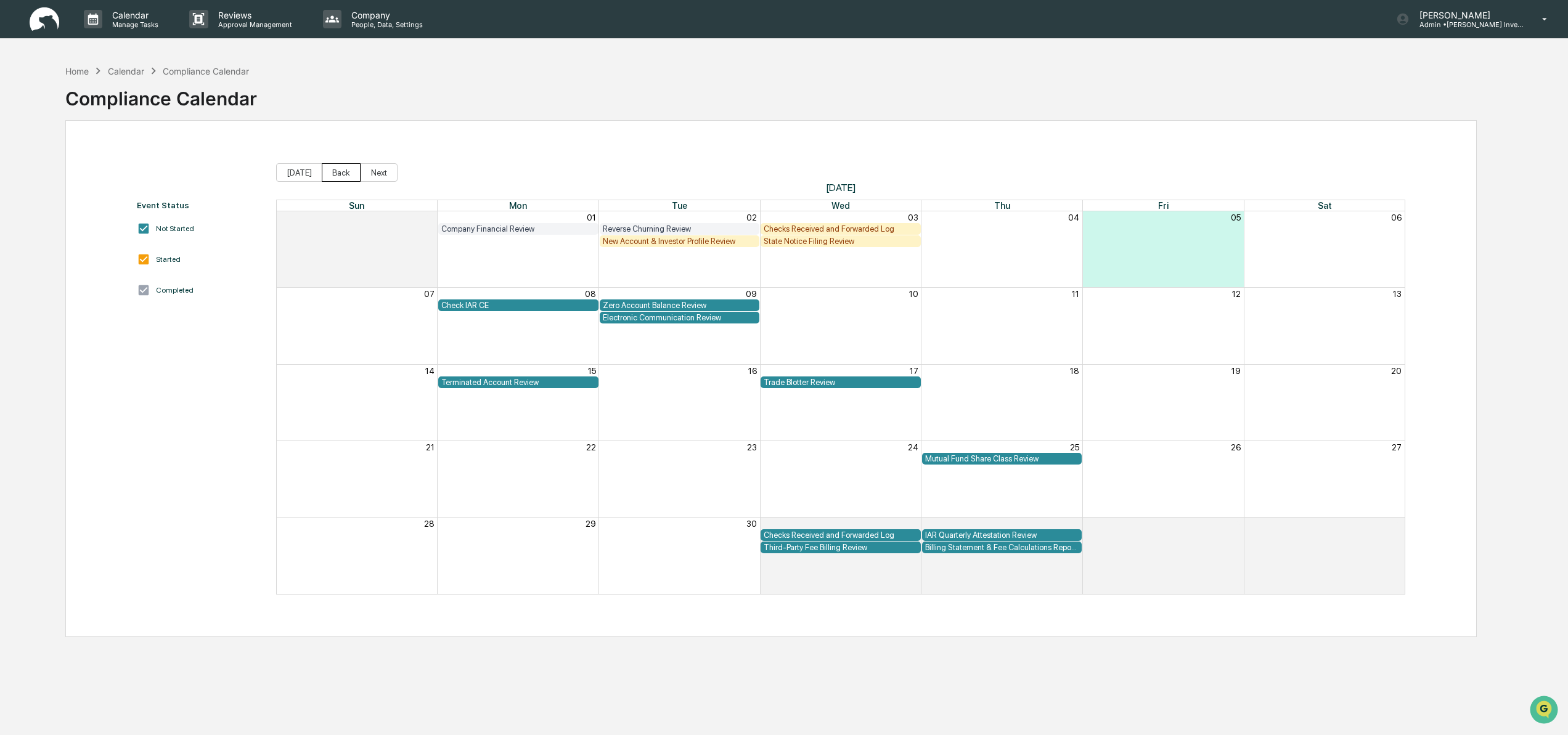
click at [348, 179] on button "Back" at bounding box center [341, 173] width 39 height 19
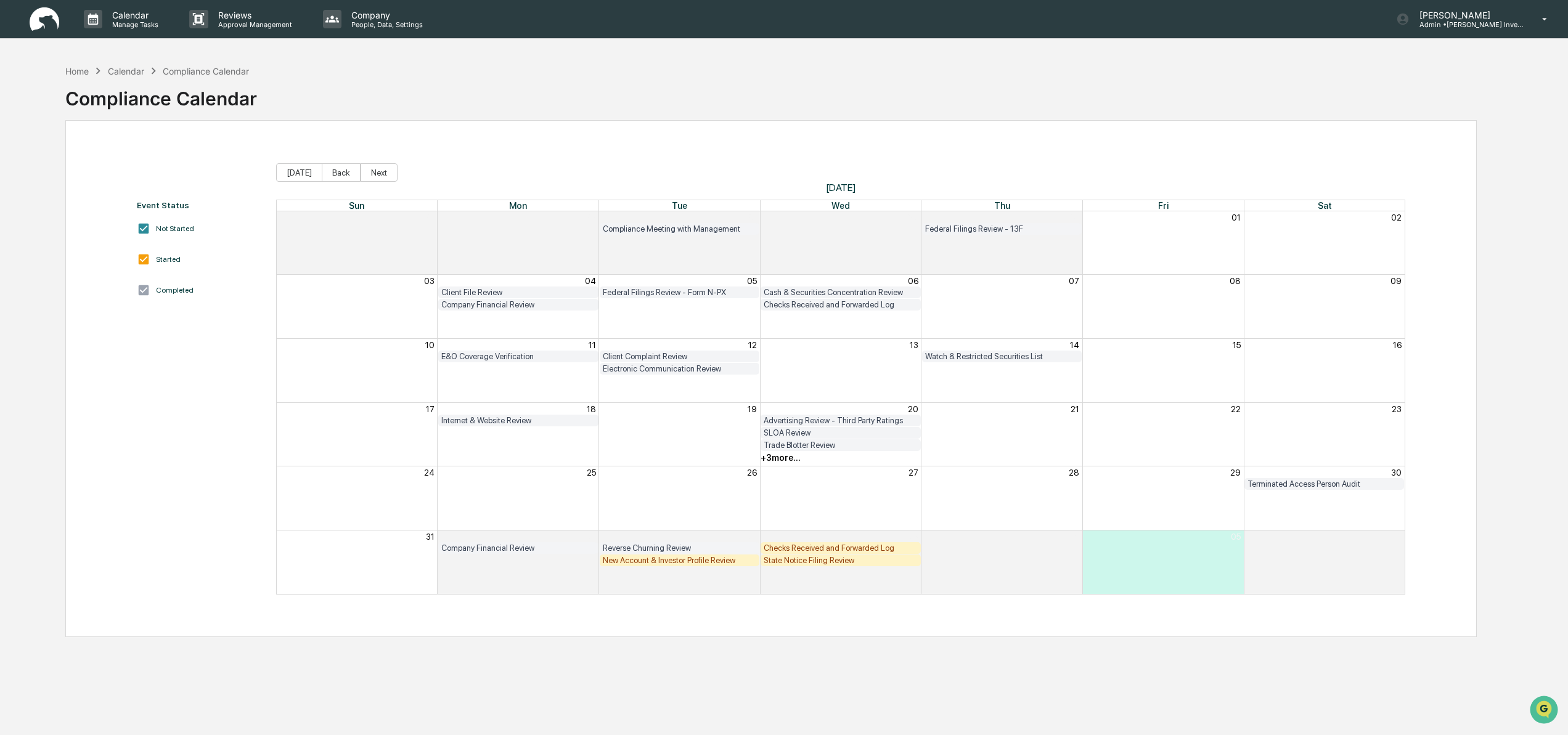
click at [785, 458] on div "+ 3 more..." at bounding box center [781, 457] width 40 height 10
click at [873, 486] on div "Month View" at bounding box center [760, 484] width 967 height 13
click at [305, 174] on button "[DATE]" at bounding box center [299, 173] width 47 height 19
